Goal: Register for event/course

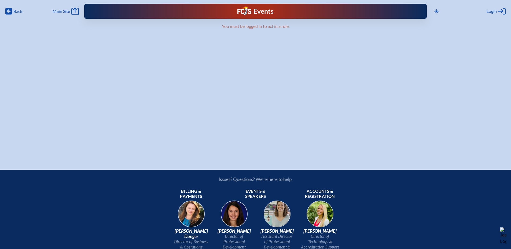
click at [255, 12] on h1 "Events" at bounding box center [263, 11] width 20 height 7
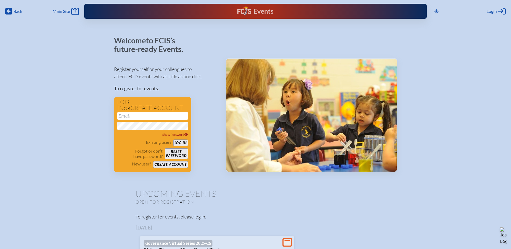
type input "[EMAIL_ADDRESS][DOMAIN_NAME]"
click at [181, 143] on button "Log in" at bounding box center [180, 143] width 15 height 7
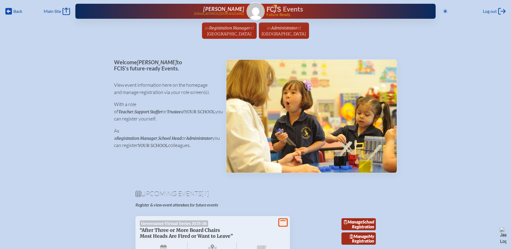
click at [210, 28] on span "Registration Manager" at bounding box center [229, 27] width 41 height 5
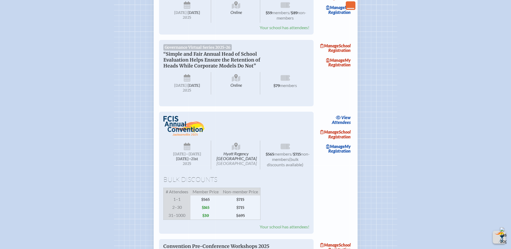
scroll to position [214, 0]
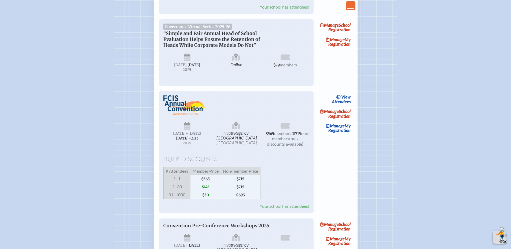
click at [342, 120] on link "Manage School Registration" at bounding box center [335, 114] width 34 height 12
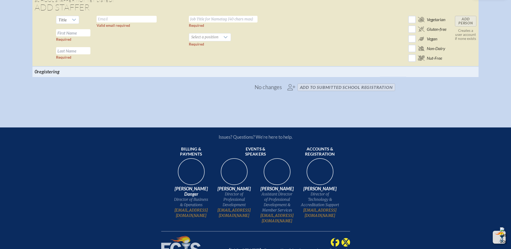
scroll to position [992, 0]
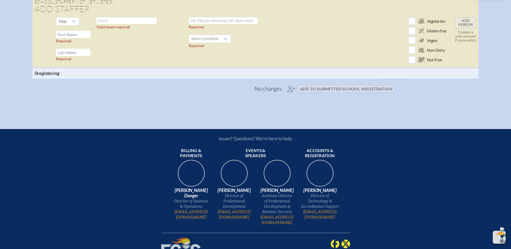
click at [328, 95] on span "No changes add to submitted School Registration" at bounding box center [255, 89] width 283 height 12
click at [291, 95] on span "No changes add to submitted School Registration" at bounding box center [255, 89] width 283 height 12
click at [281, 92] on span "No changes" at bounding box center [267, 89] width 27 height 6
click at [291, 95] on span "No changes add to submitted School Registration" at bounding box center [255, 89] width 283 height 12
click at [314, 95] on span "No changes add to submitted School Registration" at bounding box center [255, 89] width 283 height 12
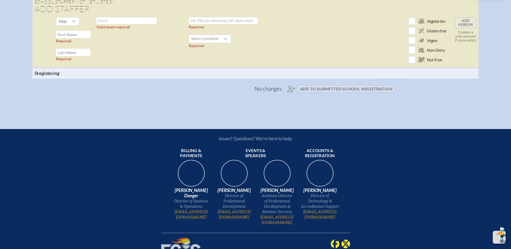
click at [408, 95] on div "No changes add to submitted School Registration" at bounding box center [255, 89] width 498 height 12
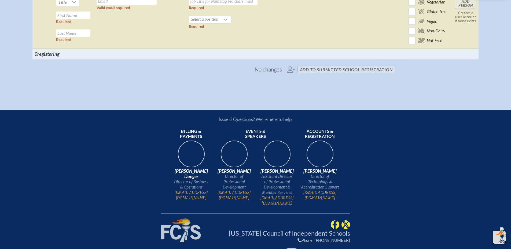
scroll to position [917, 0]
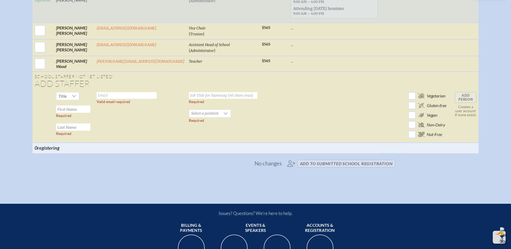
click at [291, 170] on span "No changes add to submitted School Registration" at bounding box center [255, 164] width 283 height 12
click at [406, 170] on div "No changes add to submitted School Registration" at bounding box center [255, 164] width 498 height 12
click at [261, 166] on span "No changes" at bounding box center [267, 164] width 27 height 6
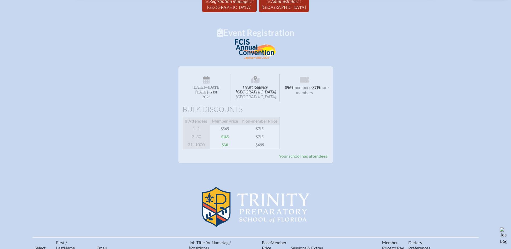
scroll to position [0, 0]
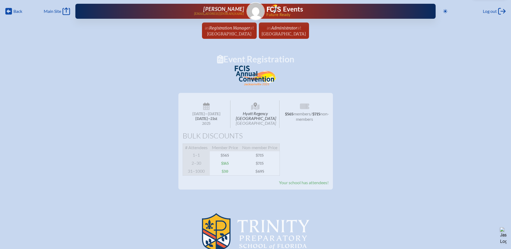
click at [218, 30] on span "Registration Manager" at bounding box center [229, 27] width 41 height 5
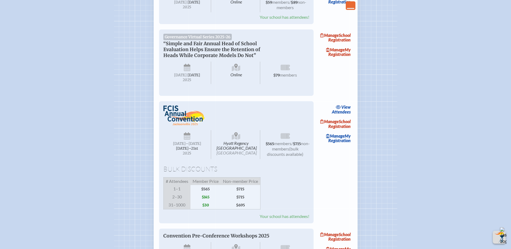
scroll to position [268, 0]
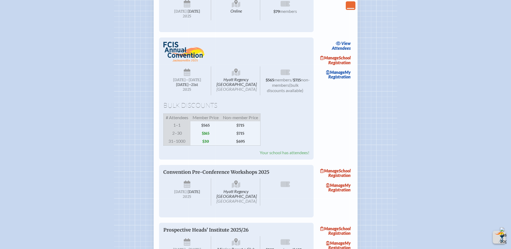
click at [345, 66] on link "Manage School Registration" at bounding box center [335, 60] width 34 height 12
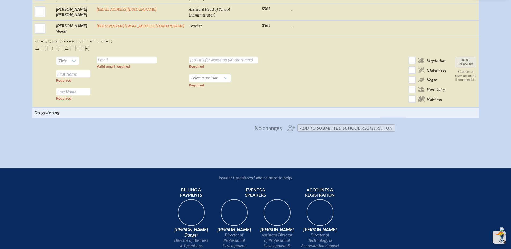
scroll to position [936, 0]
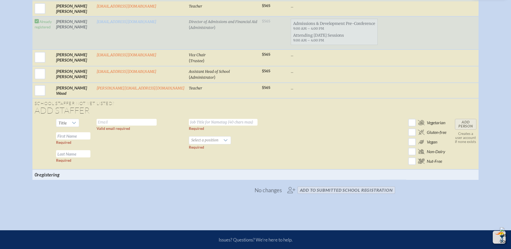
scroll to position [855, 0]
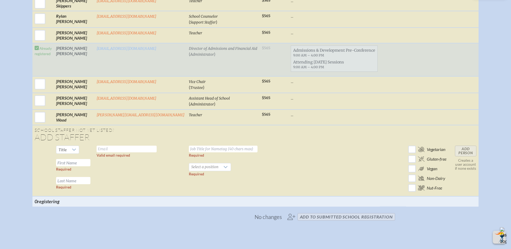
click at [127, 152] on input "text" at bounding box center [126, 149] width 60 height 7
type input "d"
type input "drakem@trinityprep.org"
click at [203, 153] on input "text" at bounding box center [223, 149] width 69 height 7
type input "C"
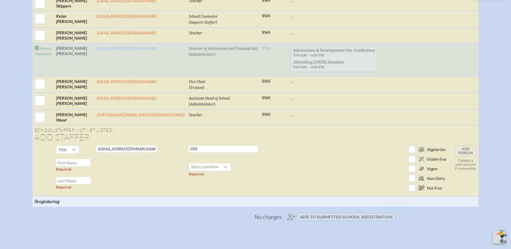
type input "CFO"
click at [87, 166] on input "text" at bounding box center [73, 162] width 34 height 7
type input "Mike"
click at [90, 184] on input "text" at bounding box center [73, 180] width 34 height 7
type input "Drake"
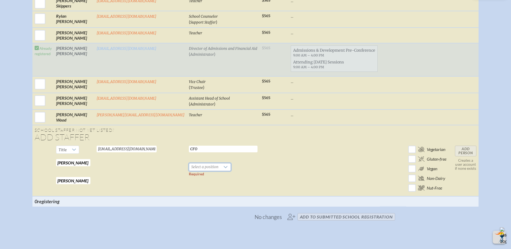
click at [202, 171] on span "Select a position" at bounding box center [204, 167] width 31 height 8
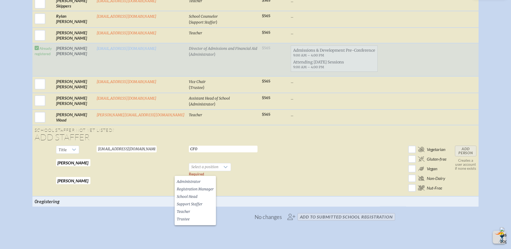
click at [197, 182] on span "Administrator" at bounding box center [189, 181] width 24 height 5
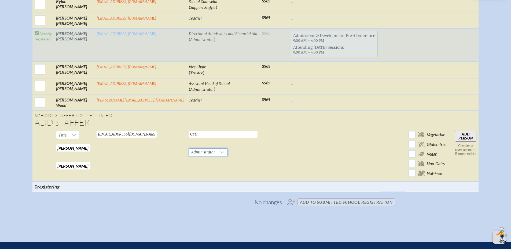
scroll to position [882, 0]
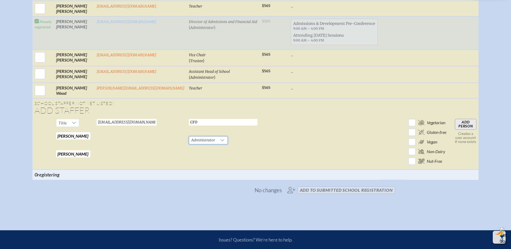
click at [455, 126] on input "Add Person" at bounding box center [465, 124] width 21 height 11
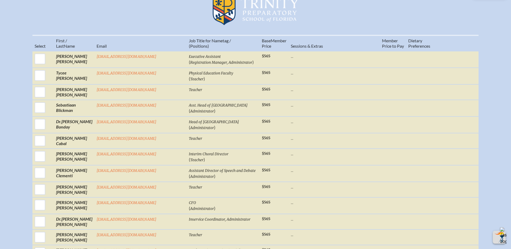
scroll to position [241, 0]
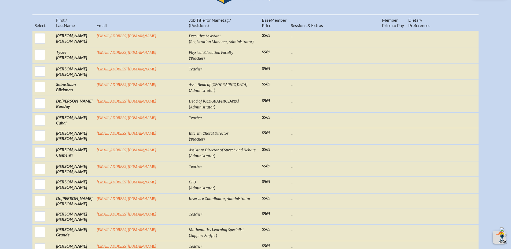
click at [47, 189] on input "checkbox" at bounding box center [39, 184] width 13 height 13
checkbox input "true"
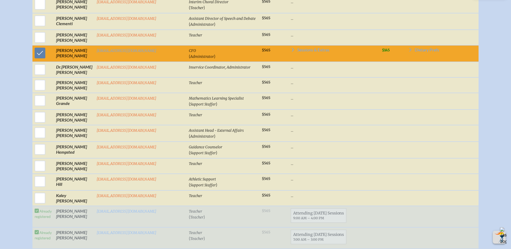
scroll to position [348, 0]
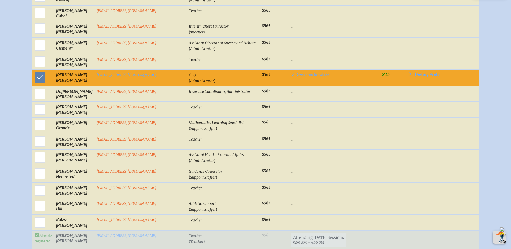
click at [291, 76] on icon at bounding box center [293, 74] width 4 height 4
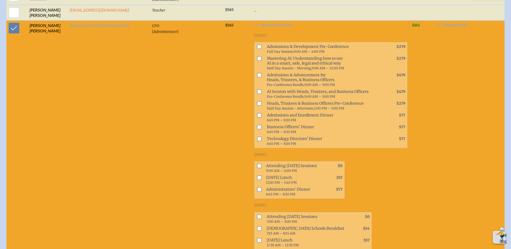
scroll to position [434, 0]
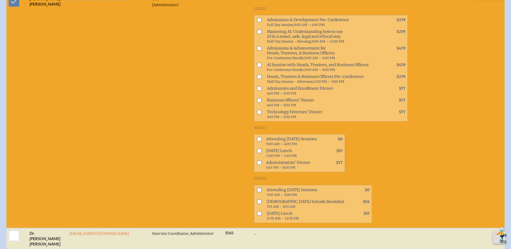
click at [257, 137] on input "checkbox" at bounding box center [259, 139] width 4 height 4
checkbox input "true"
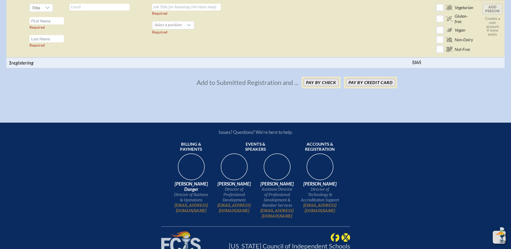
scroll to position [1265, 0]
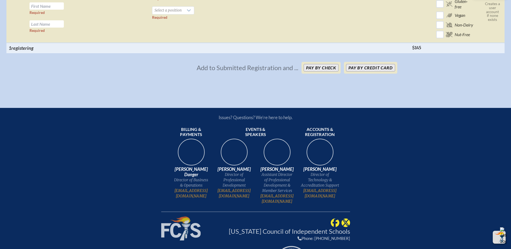
click at [322, 64] on button "Pay by Check" at bounding box center [320, 68] width 35 height 8
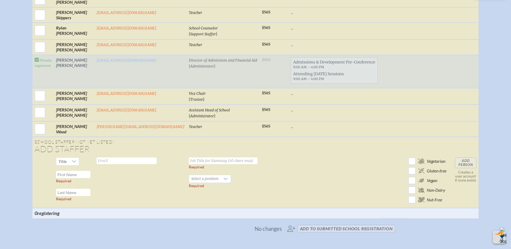
scroll to position [850, 0]
